Goal: Task Accomplishment & Management: Manage account settings

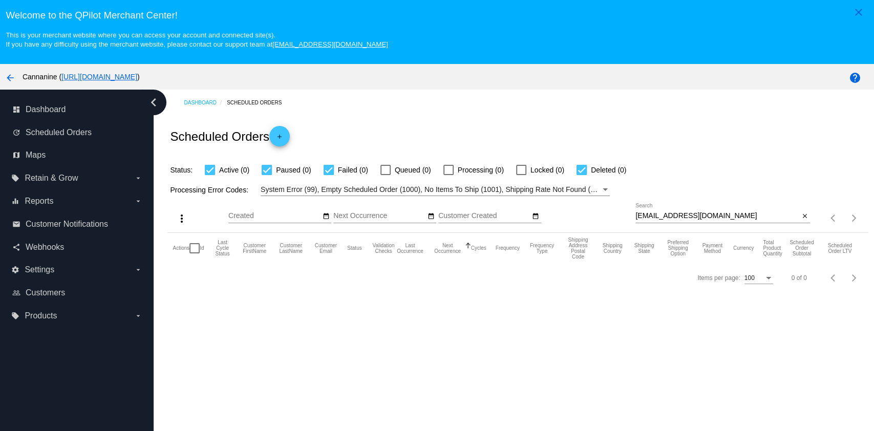
click at [737, 225] on div "betowson@gmail.com Search close" at bounding box center [722, 217] width 175 height 29
click at [743, 216] on input "[EMAIL_ADDRESS][DOMAIN_NAME]" at bounding box center [717, 216] width 164 height 8
paste input "fuzzybuddy4ever@yahoo"
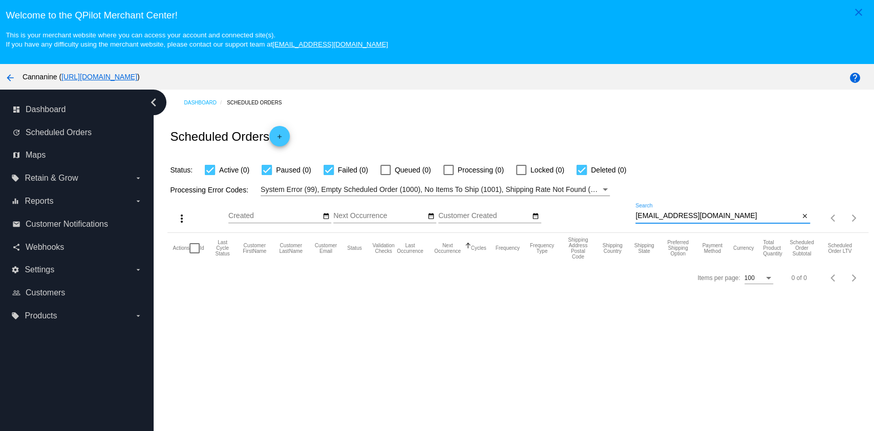
drag, startPoint x: 740, startPoint y: 215, endPoint x: 729, endPoint y: 217, distance: 11.1
click at [731, 217] on input "fuzzybuddy4ever@yahoo.com" at bounding box center [717, 216] width 164 height 8
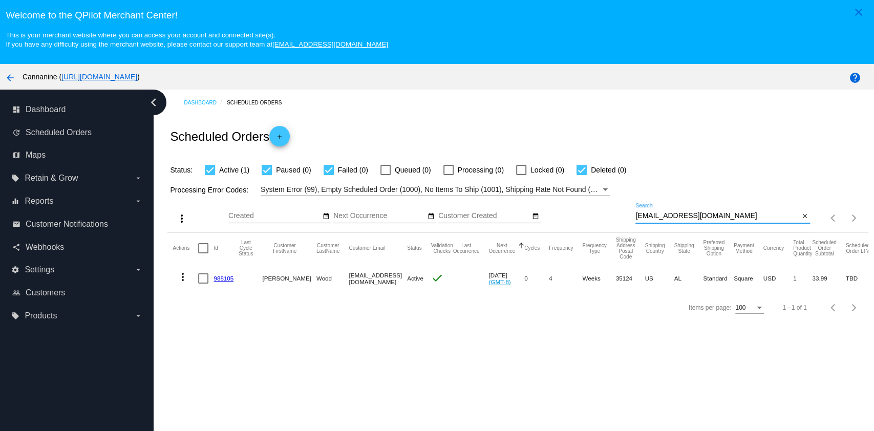
click at [184, 277] on mat-icon "more_vert" at bounding box center [183, 277] width 12 height 12
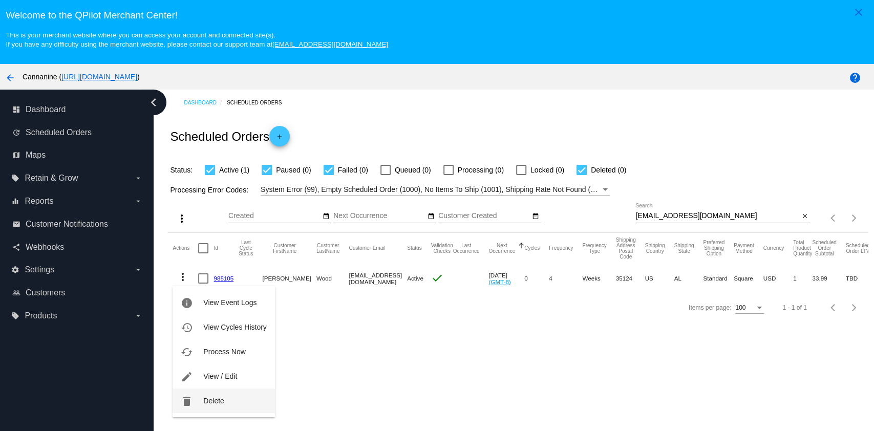
click at [214, 408] on button "delete Delete" at bounding box center [224, 401] width 102 height 25
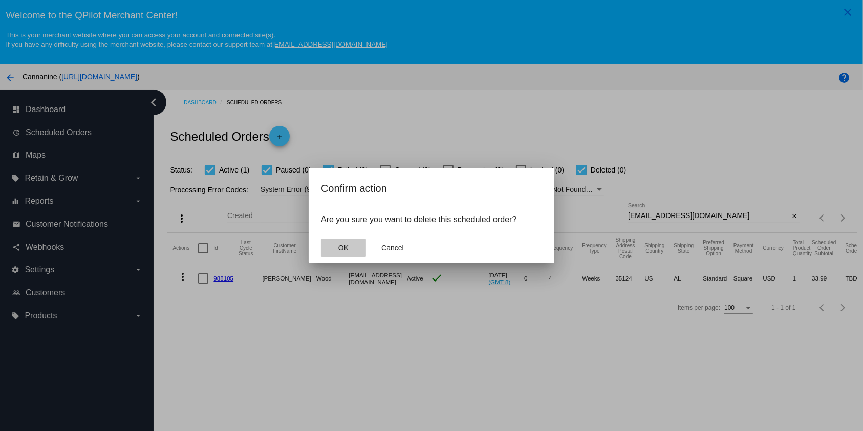
click at [348, 243] on button "OK" at bounding box center [343, 248] width 45 height 18
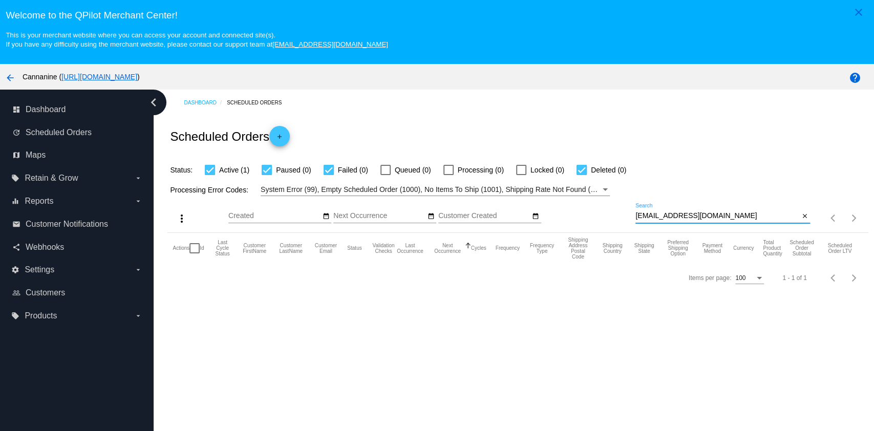
click at [752, 215] on input "fuzzybuddy4ever@yahoo.com" at bounding box center [717, 216] width 164 height 8
type input "fuzzybuddy4ever@yahoo.com"
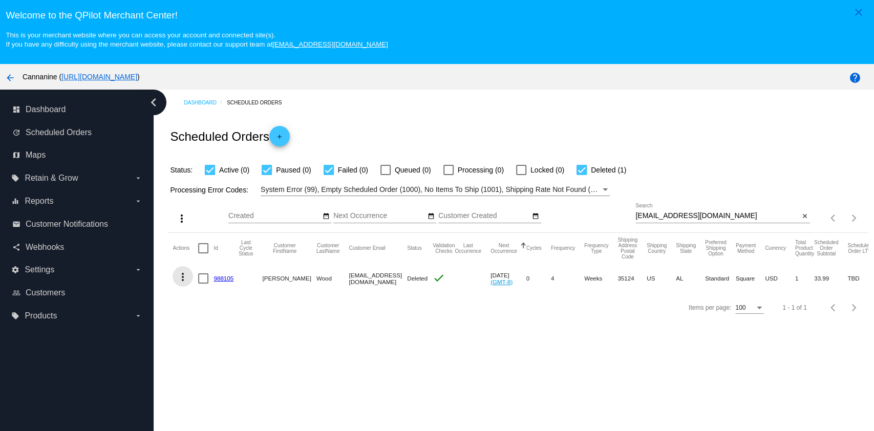
click at [184, 280] on mat-icon "more_vert" at bounding box center [183, 277] width 12 height 12
click at [369, 305] on div at bounding box center [437, 215] width 874 height 431
click at [81, 134] on span "Scheduled Orders" at bounding box center [59, 132] width 66 height 9
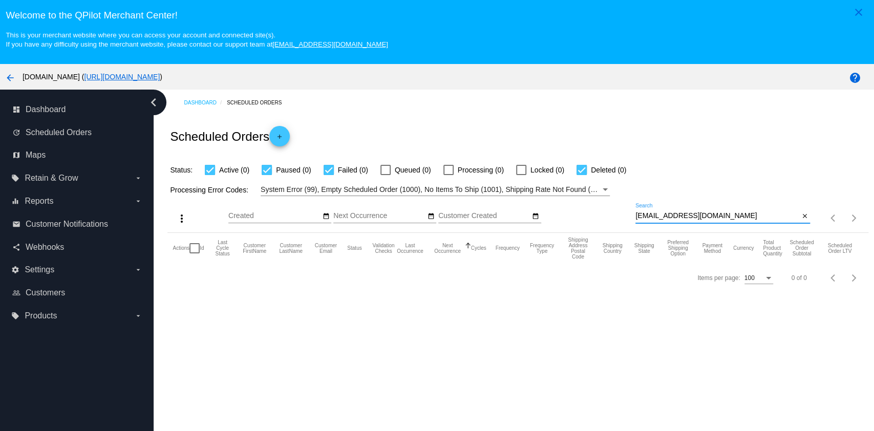
scroll to position [65, 0]
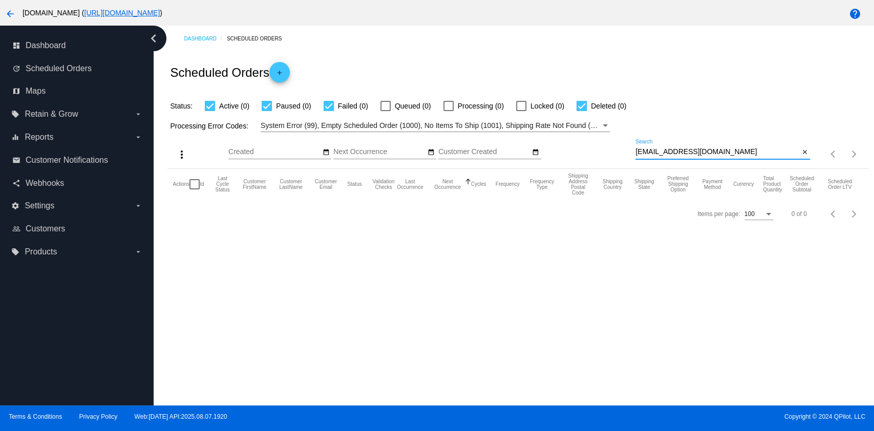
click at [734, 135] on div "more_vert Aug Jan Feb Mar [DATE]" at bounding box center [517, 150] width 700 height 36
click at [738, 156] on input "[EMAIL_ADDRESS][DOMAIN_NAME]" at bounding box center [717, 152] width 164 height 8
click at [737, 155] on input "[EMAIL_ADDRESS][DOMAIN_NAME]" at bounding box center [717, 152] width 164 height 8
paste input "gsc_flf@hot"
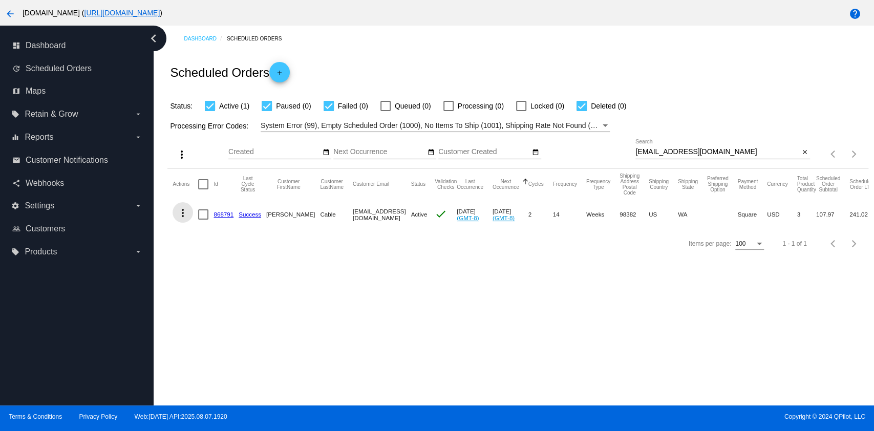
click at [180, 214] on mat-icon "more_vert" at bounding box center [183, 213] width 12 height 12
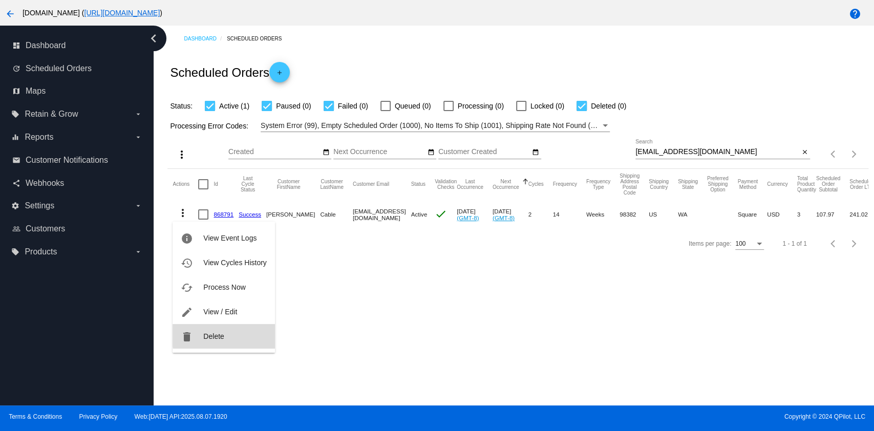
click at [226, 334] on button "delete Delete" at bounding box center [224, 336] width 102 height 25
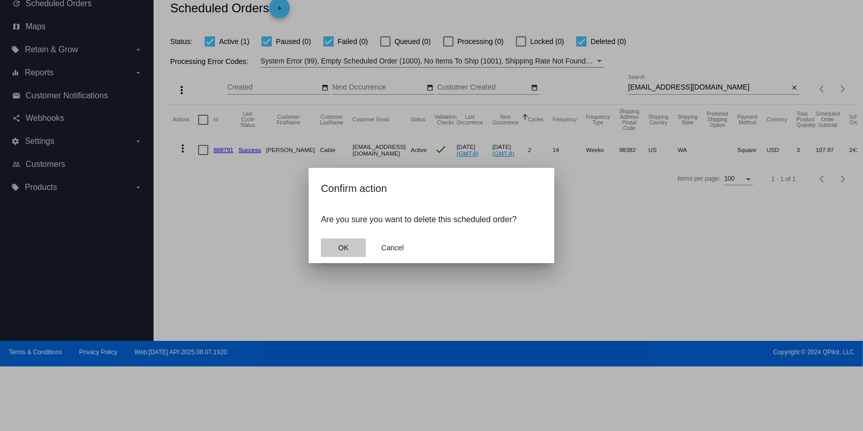
click at [344, 248] on span "OK" at bounding box center [343, 248] width 10 height 8
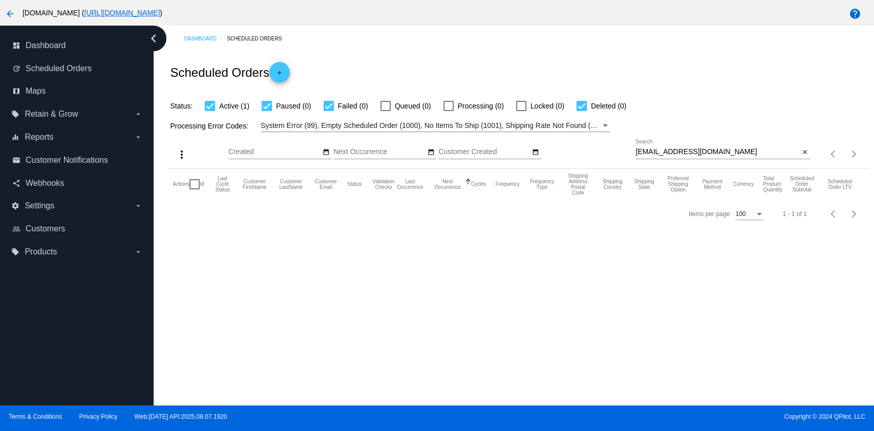
click at [706, 154] on input "[EMAIL_ADDRESS][DOMAIN_NAME]" at bounding box center [717, 152] width 164 height 8
click at [711, 154] on input "[EMAIL_ADDRESS][DOMAIN_NAME]" at bounding box center [717, 152] width 164 height 8
click at [734, 115] on div "Processing Error Codes: System Error (99), Empty Scheduled Order (1000), No Ite…" at bounding box center [517, 122] width 700 height 20
click at [719, 153] on input "[EMAIL_ADDRESS][DOMAIN_NAME]" at bounding box center [717, 152] width 164 height 8
type input "[EMAIL_ADDRESS][DOMAIN_NAME]"
